Goal: Communication & Community: Answer question/provide support

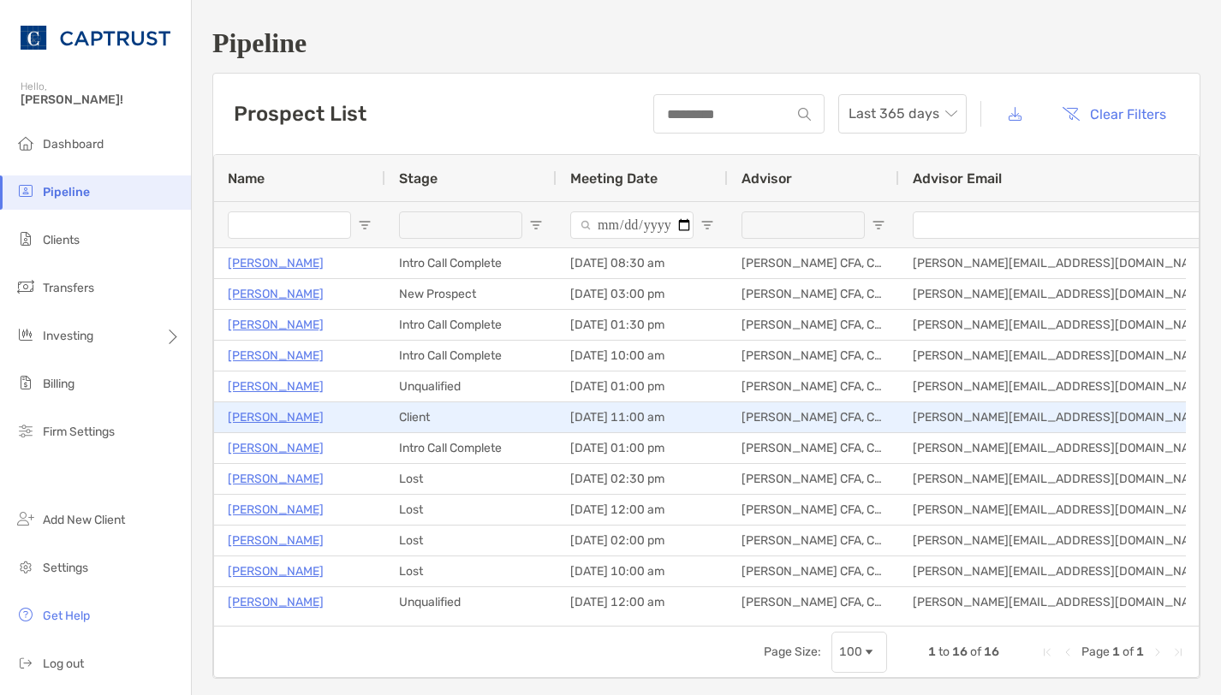
click at [280, 420] on p "[PERSON_NAME]" at bounding box center [276, 417] width 96 height 21
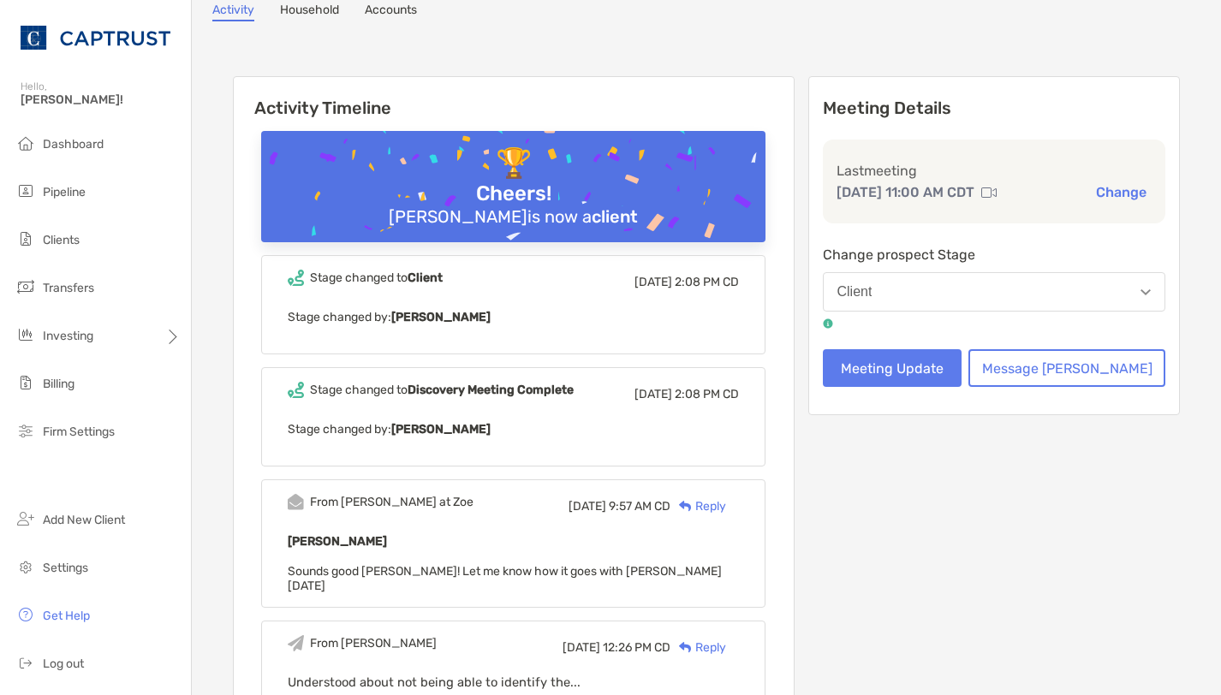
scroll to position [86, 0]
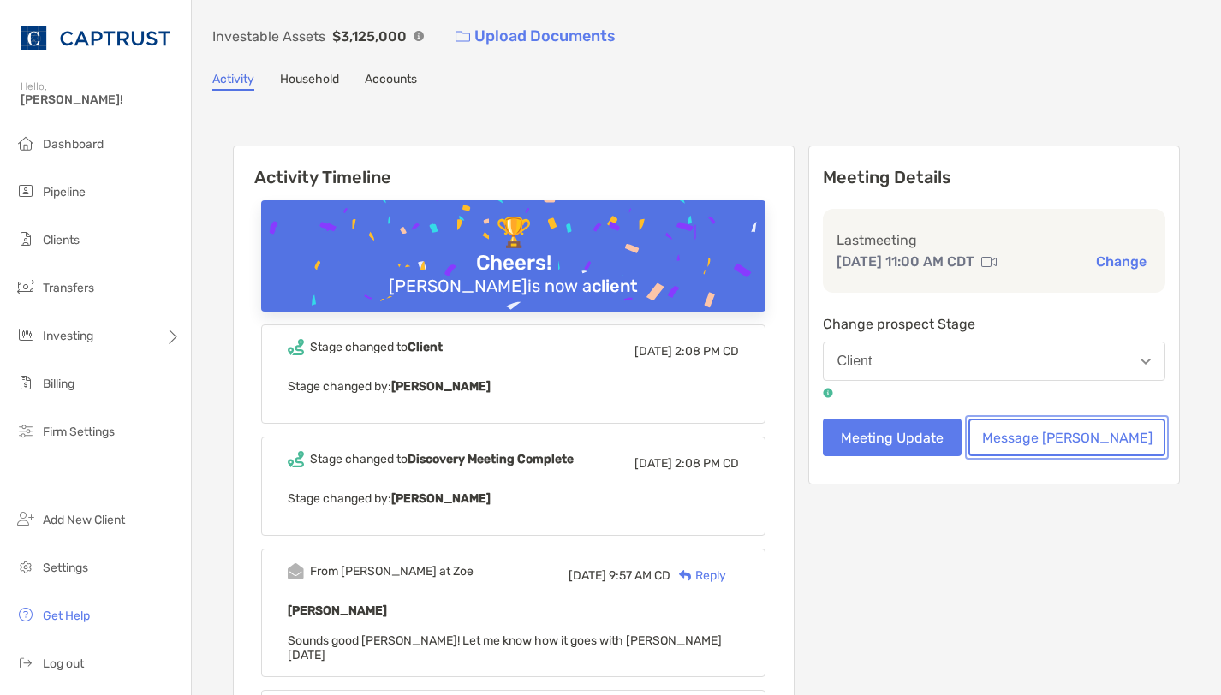
click at [1053, 436] on button "Message [PERSON_NAME]" at bounding box center [1067, 438] width 197 height 38
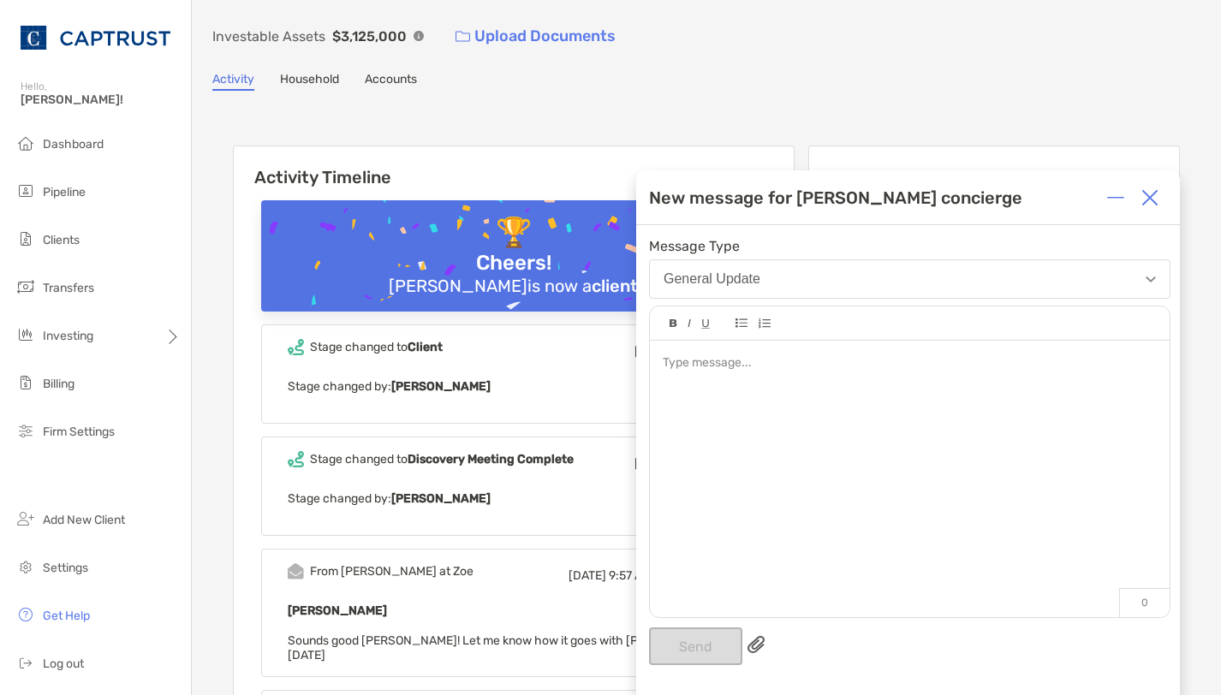
click at [1149, 208] on div at bounding box center [1150, 198] width 34 height 34
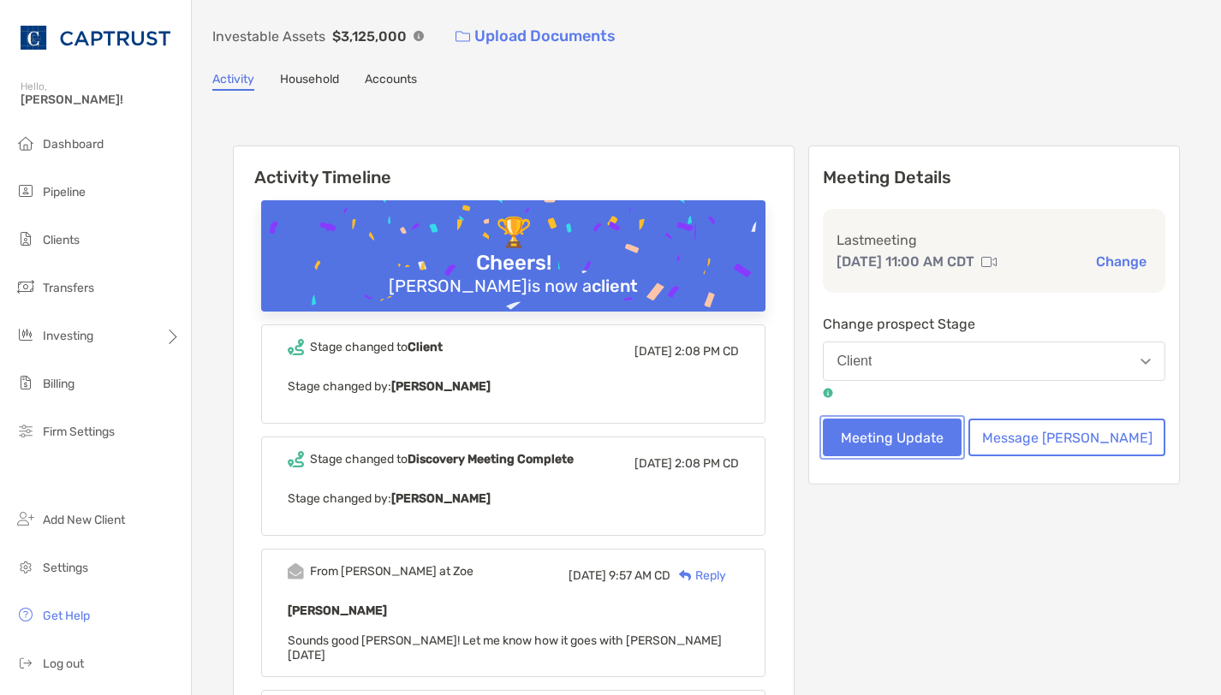
click at [961, 450] on button "Meeting Update" at bounding box center [893, 438] width 140 height 38
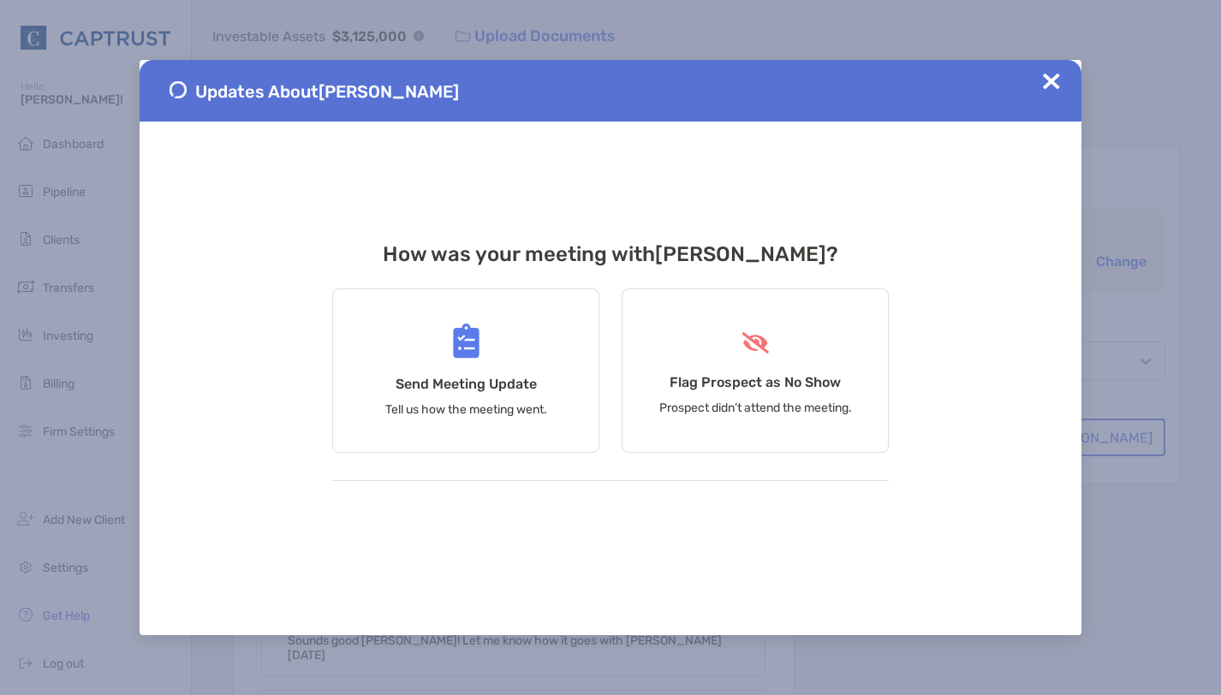
click at [1065, 86] on div "Updates About [PERSON_NAME]" at bounding box center [611, 91] width 942 height 62
click at [1051, 83] on img at bounding box center [1051, 81] width 17 height 17
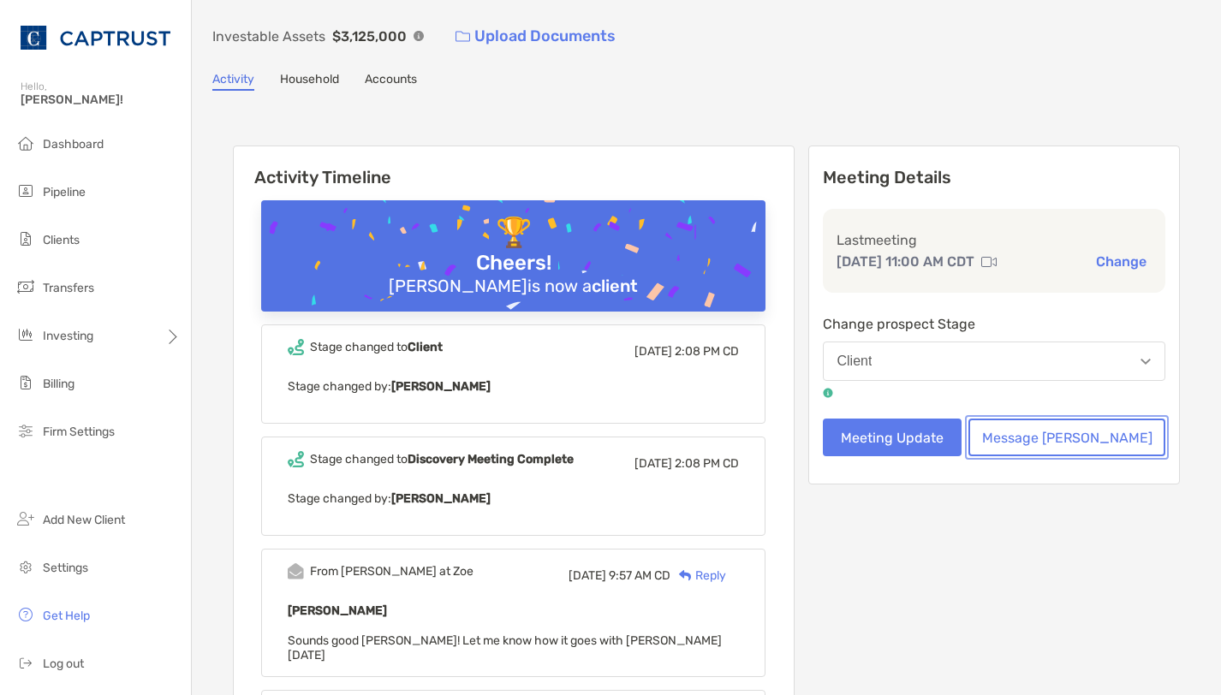
click at [1070, 447] on button "Message [PERSON_NAME]" at bounding box center [1067, 438] width 197 height 38
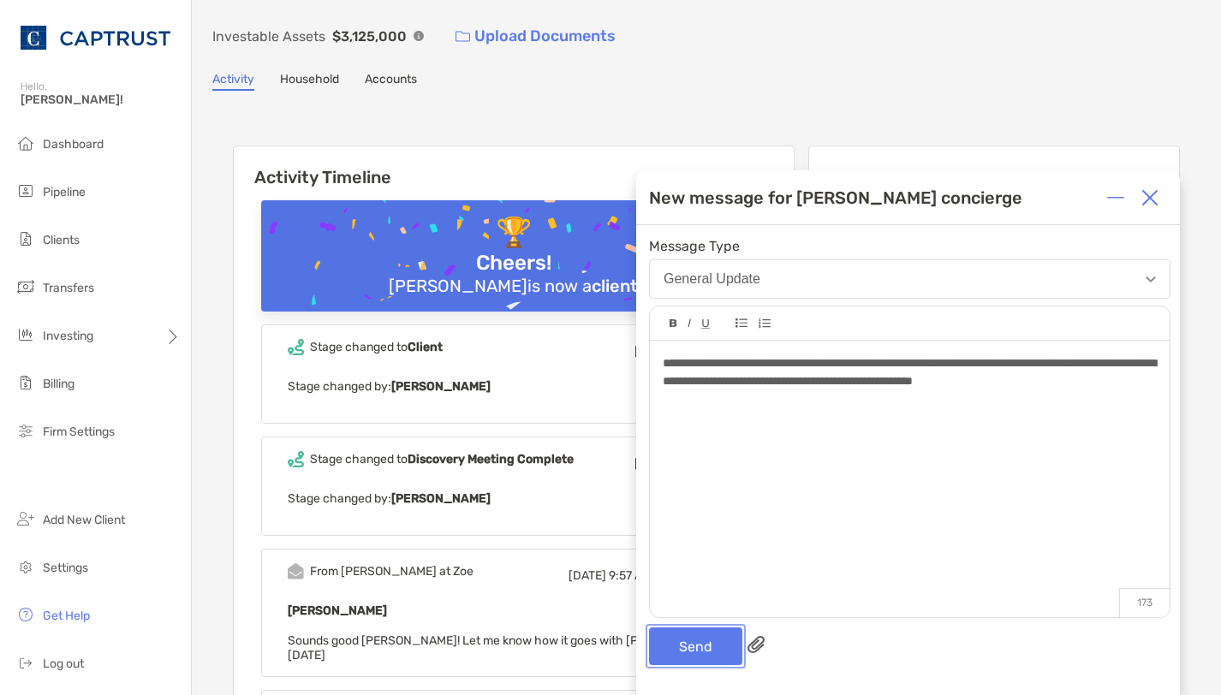
click at [713, 641] on button "Send" at bounding box center [695, 647] width 93 height 38
